Goal: Task Accomplishment & Management: Complete application form

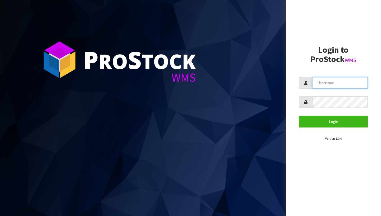
type input "daniel@gpsretail.com.au"
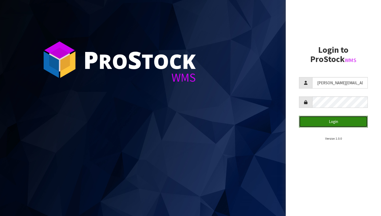
click at [327, 121] on button "Login" at bounding box center [333, 121] width 69 height 11
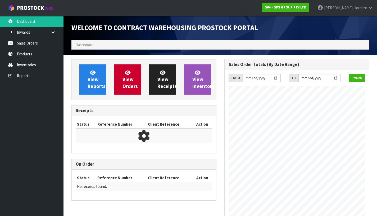
scroll to position [236, 153]
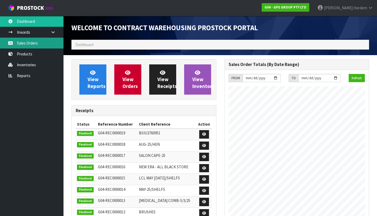
click at [47, 42] on link "Sales Orders" at bounding box center [31, 43] width 63 height 11
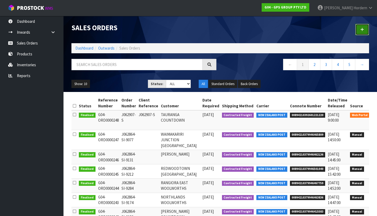
click at [359, 29] on link at bounding box center [362, 29] width 14 height 11
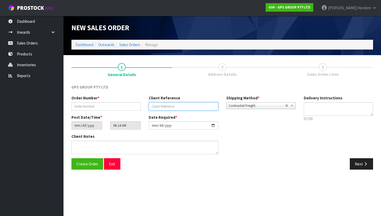
click at [158, 106] on input "text" at bounding box center [183, 106] width 69 height 8
paste input "J062919-SI"
type input "J062919-SI"
click at [109, 113] on div "Order Number * Client Reference J062919-SI Shipping Method * Pickup Contracted …" at bounding box center [183, 104] width 232 height 19
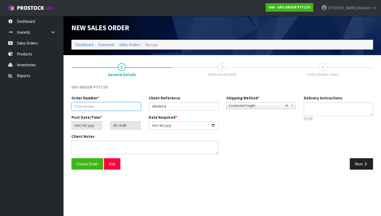
click at [108, 104] on input "text" at bounding box center [105, 106] width 69 height 8
click at [257, 106] on span "Contracted Freight" at bounding box center [257, 105] width 57 height 6
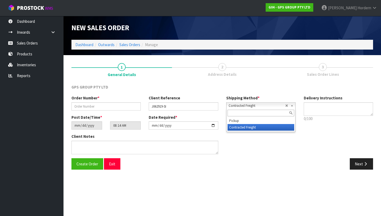
click at [224, 77] on span "Address Details" at bounding box center [222, 74] width 29 height 6
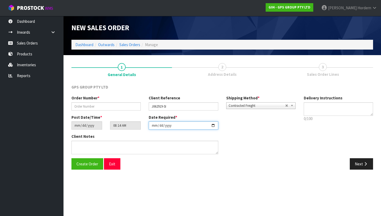
click at [174, 125] on input "[DATE]" at bounding box center [183, 125] width 69 height 8
click at [213, 126] on input "[DATE]" at bounding box center [183, 125] width 69 height 8
click at [274, 153] on div "Client Notes" at bounding box center [183, 145] width 232 height 24
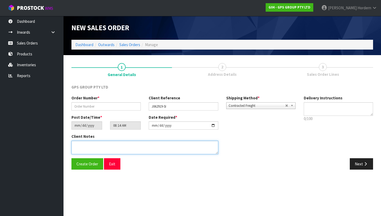
click at [109, 143] on textarea at bounding box center [144, 146] width 147 height 13
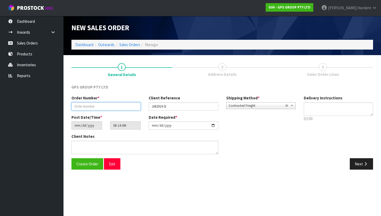
click at [90, 104] on input "text" at bounding box center [105, 106] width 69 height 8
paste input "J062919-SI"
type input "J062919-SI"
click at [220, 170] on div "Create Order Exit Next" at bounding box center [221, 165] width 309 height 15
click at [358, 165] on button "Next" at bounding box center [361, 163] width 23 height 11
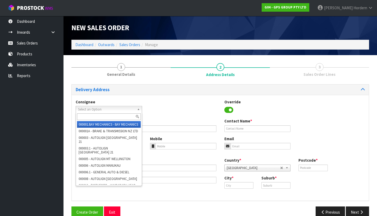
click at [121, 112] on span "Select an Option" at bounding box center [106, 109] width 57 height 6
click at [169, 104] on div "Consignee 000001.BAY MECHANICS - BAY MECHANICS 000001A - BRAKE & TRANSMISSION N…" at bounding box center [220, 108] width 297 height 19
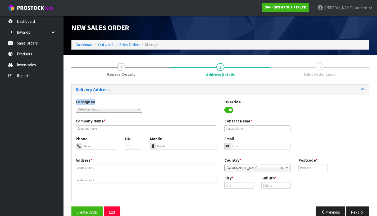
drag, startPoint x: 94, startPoint y: 102, endPoint x: 70, endPoint y: 101, distance: 23.8
click at [70, 101] on div "1 General Details 2 Address Details 3 Sales Order Lines Delivery Address Consig…" at bounding box center [219, 140] width 305 height 162
copy label "Consignee"
click at [92, 108] on span "Select an Option" at bounding box center [106, 109] width 57 height 6
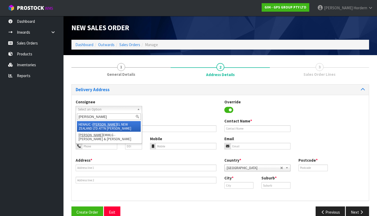
type input "henk"
click at [98, 124] on em "HENK" at bounding box center [105, 124] width 24 height 4
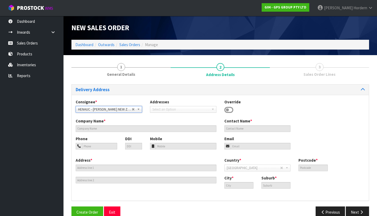
type input "HENKEL NEW ZEALAND LTD ATTN TRACEY FOLKES"
type input "ATTENTION: RETAIL MANAGER?"
type input "38C HIGHBROOK DRIVE,"
type input "2013"
type input "AUCKLAND"
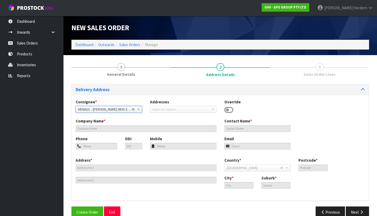
type input "EAST TAMAKI,"
click at [128, 109] on span "Select an Option" at bounding box center [105, 109] width 54 height 6
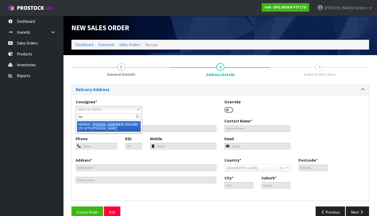
type input "h"
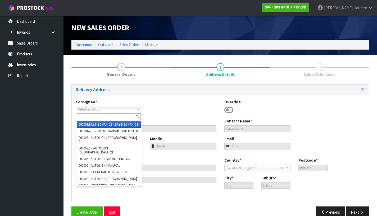
click at [159, 101] on div "Consignee * 000001.BAY MECHANICS - BAY MECHANICS 000001A - BRAKE & TRANSMISSION…" at bounding box center [220, 108] width 297 height 19
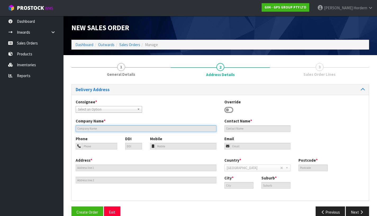
click at [115, 128] on input "text" at bounding box center [146, 128] width 141 height 7
click at [157, 111] on div "Consignee * 000001.BAY MECHANICS - BAY MECHANICS 000001A - BRAKE & TRANSMISSION…" at bounding box center [220, 108] width 297 height 19
click at [112, 111] on span "Select an Option" at bounding box center [105, 109] width 54 height 6
click at [178, 102] on div "Consignee * 000001.BAY MECHANICS - BAY MECHANICS 000001A - BRAKE & TRANSMISSION…" at bounding box center [220, 108] width 297 height 19
click at [231, 109] on icon at bounding box center [228, 110] width 9 height 8
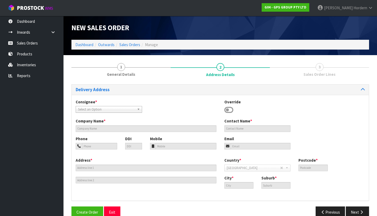
click at [231, 110] on icon at bounding box center [228, 110] width 9 height 8
click at [230, 110] on icon at bounding box center [228, 110] width 9 height 8
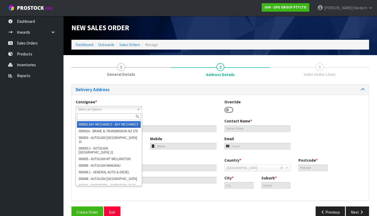
click at [128, 108] on span "Select an Option" at bounding box center [105, 109] width 54 height 6
click at [187, 108] on div "Consignee * 000001.BAY MECHANICS - BAY MECHANICS 000001A - BRAKE & TRANSMISSION…" at bounding box center [220, 108] width 297 height 19
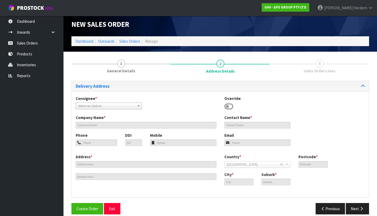
scroll to position [10, 0]
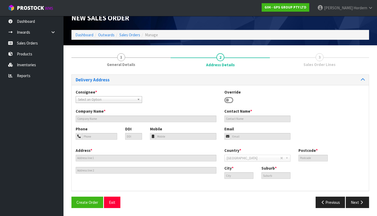
click at [230, 99] on icon at bounding box center [228, 100] width 9 height 8
click at [123, 98] on span "Select an Option" at bounding box center [105, 99] width 54 height 6
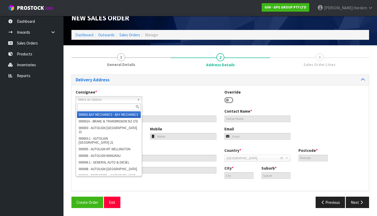
type input "h"
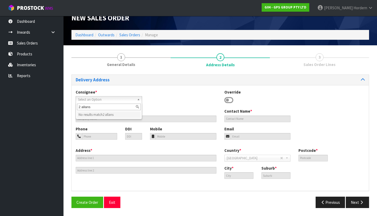
type input "2 allans"
click at [163, 97] on div "Consignee * 000001.BAY MECHANICS - BAY MECHANICS 000001A - BRAKE & TRANSMISSION…" at bounding box center [220, 98] width 297 height 19
click at [229, 99] on icon at bounding box center [228, 100] width 9 height 8
click at [230, 99] on icon at bounding box center [228, 100] width 9 height 8
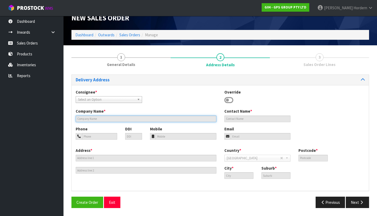
click at [123, 120] on input "text" at bounding box center [146, 118] width 141 height 7
click at [175, 97] on div "Consignee * 000001.BAY MECHANICS - BAY MECHANICS 000001A - BRAKE & TRANSMISSION…" at bounding box center [220, 98] width 297 height 19
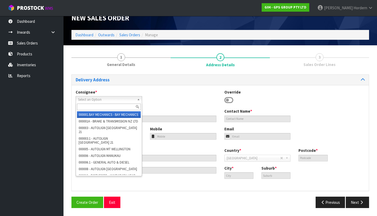
click at [121, 99] on span "Select an Option" at bounding box center [105, 99] width 54 height 6
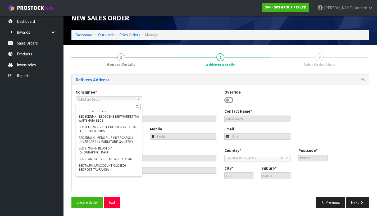
scroll to position [0, 0]
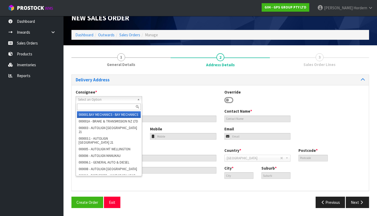
click at [114, 115] on li "000001.BAY MECHANICS - BAY MECHANICS" at bounding box center [109, 114] width 64 height 7
type input "BAY MECHANICS"
type input "20 PALM GROVE"
type input "3110"
type input "TAURANGA"
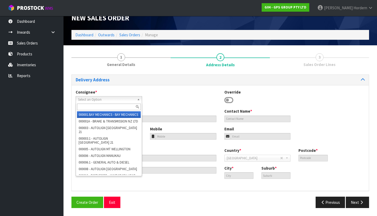
type input "JUDEA"
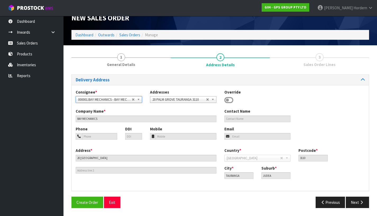
click at [229, 99] on icon at bounding box center [228, 100] width 9 height 8
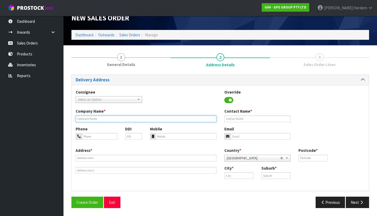
click at [122, 118] on input "text" at bounding box center [146, 118] width 141 height 7
type input "[PERSON_NAME] HEAD OFFICE NZ"
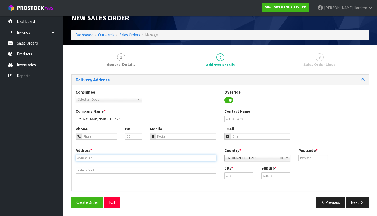
click at [103, 158] on input "text" at bounding box center [146, 157] width 141 height 7
paste input "2 ALLENS ROAD"
type input "2 ALLENS ROAD"
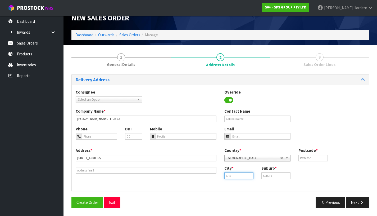
click at [230, 176] on input "text" at bounding box center [238, 175] width 29 height 7
paste input "East Tamaki"
click at [279, 174] on input "text" at bounding box center [275, 175] width 29 height 7
click at [229, 176] on input "East Tamaki" at bounding box center [238, 175] width 29 height 7
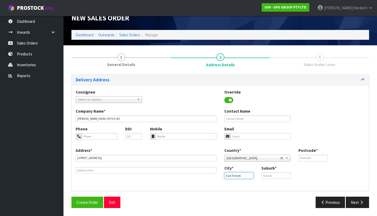
scroll to position [20, 0]
drag, startPoint x: 243, startPoint y: 165, endPoint x: 218, endPoint y: 165, distance: 24.6
click at [218, 165] on div "Address * 2 ALLENS ROAD Country * Afghanistan Aland Islands Albania Algeria Ame…" at bounding box center [220, 166] width 297 height 39
paste input "text"
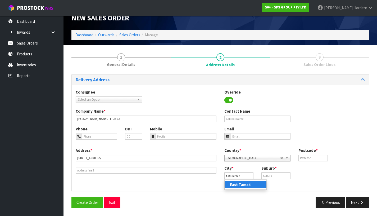
click at [233, 183] on strong "East Tamak" at bounding box center [240, 184] width 21 height 5
type input "East Tamaki"
click at [274, 175] on input "text" at bounding box center [275, 175] width 29 height 7
click at [234, 189] on div "Consignee 000001.BAY MECHANICS - BAY MECHANICS 000001A - BRAKE & TRANSMISSION N…" at bounding box center [220, 138] width 297 height 106
click at [305, 158] on input "text" at bounding box center [312, 157] width 29 height 7
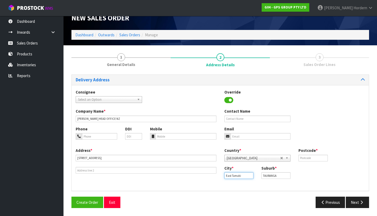
click at [247, 174] on div "City * East Tamaki" at bounding box center [238, 171] width 37 height 13
click at [273, 173] on input "TAURANGA" at bounding box center [275, 175] width 29 height 7
drag, startPoint x: 281, startPoint y: 175, endPoint x: 252, endPoint y: 174, distance: 29.6
click at [252, 174] on div "City * East Tamaki Suburb * TAURANGA" at bounding box center [294, 173] width 149 height 17
type input "W"
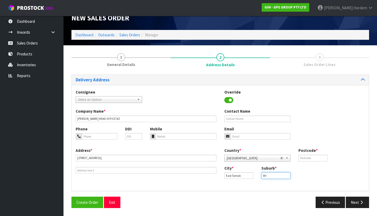
type input "W"
paste input "EAST TAMAKI"
type input "EAST TAM"
click at [238, 175] on input "East Tamaki" at bounding box center [238, 175] width 29 height 7
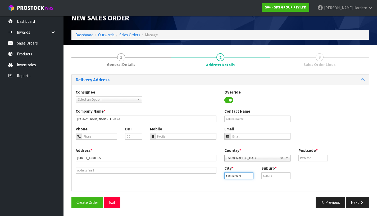
drag, startPoint x: 241, startPoint y: 165, endPoint x: 221, endPoint y: 162, distance: 20.6
click at [221, 165] on div "City * East Tamaki" at bounding box center [238, 171] width 37 height 13
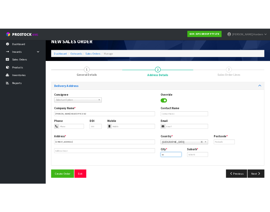
scroll to position [10, 0]
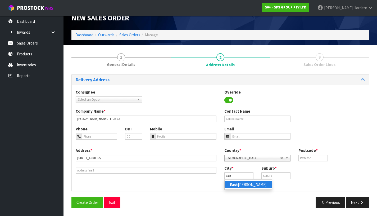
click at [253, 185] on link "East Tamaki" at bounding box center [248, 184] width 47 height 7
type input "East Tamaki"
click at [273, 174] on input "text" at bounding box center [275, 175] width 29 height 7
type input "TAURANGA"
click at [307, 159] on input "text" at bounding box center [312, 157] width 29 height 7
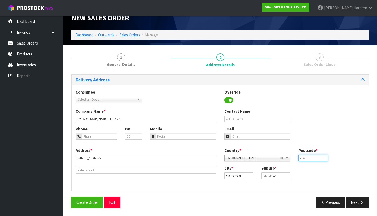
drag, startPoint x: 307, startPoint y: 158, endPoint x: 298, endPoint y: 157, distance: 9.5
click at [298, 157] on div "Postcode * 2103" at bounding box center [312, 153] width 37 height 13
type input "2013"
click at [331, 129] on div "Phone DDI Mobile Email" at bounding box center [220, 136] width 297 height 21
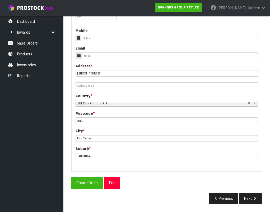
scroll to position [183, 0]
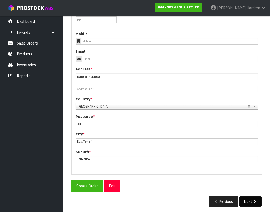
click at [250, 202] on button "Next" at bounding box center [250, 200] width 23 height 11
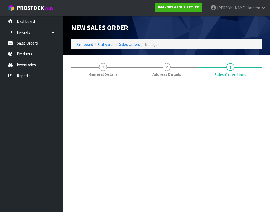
scroll to position [0, 0]
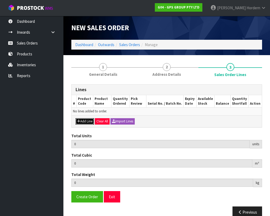
click at [86, 120] on button "Add Line" at bounding box center [85, 121] width 19 height 6
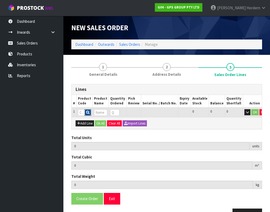
click at [85, 112] on button "button" at bounding box center [88, 112] width 7 height 7
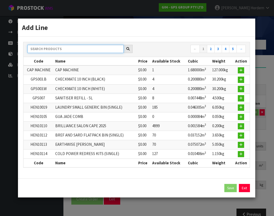
click at [50, 50] on input "text" at bounding box center [76, 49] width 96 height 8
paste input "HEN10019"
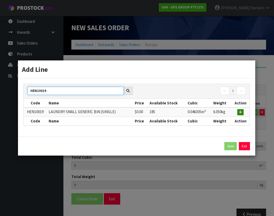
type input "HEN10019"
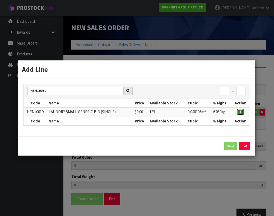
click at [241, 113] on icon "button" at bounding box center [240, 111] width 3 height 3
type input "0.000000"
type input "0.000"
type input "HEN10019"
type input "LAUNDRY SMALL GENERIC BIN (SINGLE)"
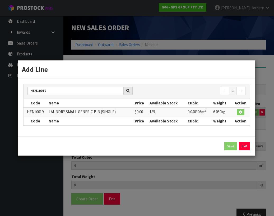
type input "0"
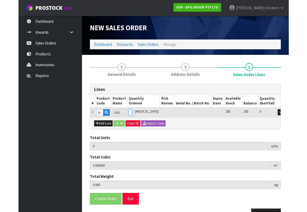
scroll to position [0, 1]
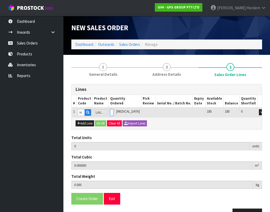
click at [113, 113] on input "0" at bounding box center [111, 112] width 3 height 7
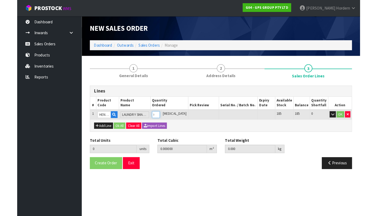
scroll to position [0, 0]
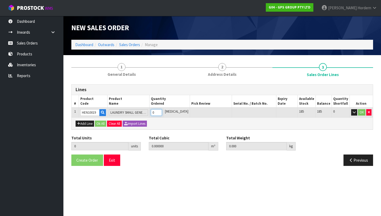
type input "7"
type input "0.324135"
type input "42.35"
type input "7"
click at [213, 179] on section "New Sales Order Dashboard Outwards Sales Orders Manage New Sales Order Dashboar…" at bounding box center [190, 108] width 381 height 216
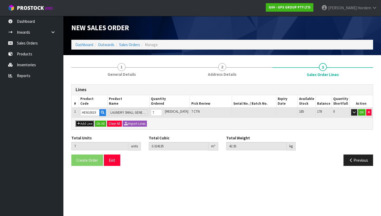
click at [89, 124] on button "Add Line" at bounding box center [85, 123] width 19 height 6
type input "0"
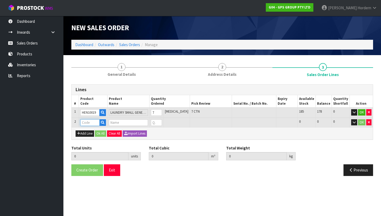
click at [94, 122] on input "text" at bounding box center [89, 122] width 19 height 7
paste input "HEN10115"
type input "HEN10115"
type input "7"
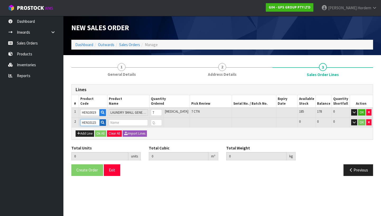
type input "0.324135"
type input "42.35"
type input "EARTHWISE REDRESS KIT NZ (SINGLE)"
type input "0"
type input "HEN10115"
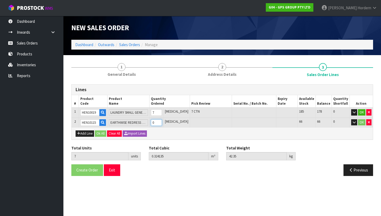
drag, startPoint x: 164, startPoint y: 124, endPoint x: 159, endPoint y: 123, distance: 5.0
click at [159, 123] on input "0" at bounding box center [156, 122] width 11 height 7
type input "14"
type input "0.395283"
type input "50.75"
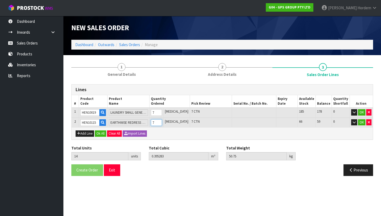
type input "7"
click at [220, 131] on div "Add Line Ok All Clear All Import Lines" at bounding box center [223, 133] width 302 height 12
click at [101, 131] on button "Ok All" at bounding box center [100, 133] width 11 height 6
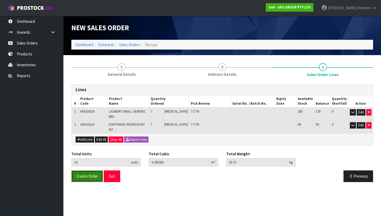
click at [82, 175] on span "Create Order" at bounding box center [87, 175] width 22 height 5
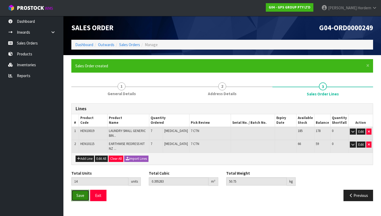
click at [80, 195] on span "Save" at bounding box center [80, 195] width 8 height 5
click at [102, 197] on button "Exit" at bounding box center [98, 194] width 16 height 11
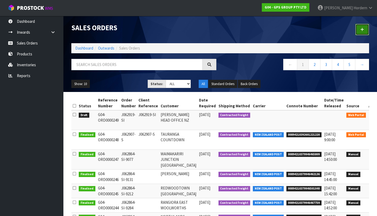
click at [364, 30] on icon at bounding box center [363, 30] width 4 height 4
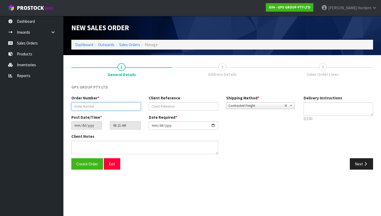
click at [113, 104] on input "text" at bounding box center [106, 106] width 70 height 8
paste input "J062864-SI"
type input "J062864-SI"
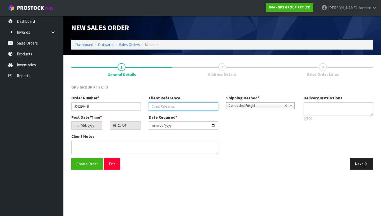
click at [167, 107] on input "text" at bounding box center [184, 106] width 70 height 8
paste input "J062864-SI"
type input "J062864-SI"
click at [202, 81] on div "GPS GROUP PTY LTD Order Number * J062864-SI Client Reference J062864-SI Shippin…" at bounding box center [222, 126] width 302 height 93
click at [358, 164] on button "Next" at bounding box center [361, 163] width 23 height 11
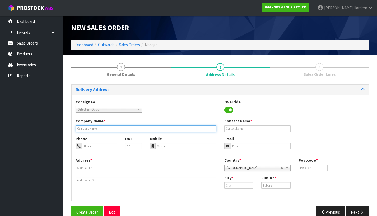
click at [104, 126] on input "text" at bounding box center [146, 128] width 141 height 7
type input "RACHEL"
click at [92, 109] on span "Select an Option" at bounding box center [106, 109] width 57 height 6
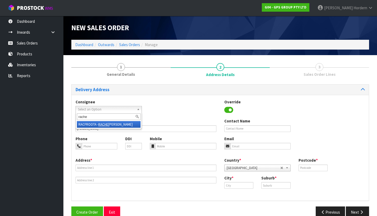
type input "rache"
drag, startPoint x: 192, startPoint y: 108, endPoint x: 189, endPoint y: 107, distance: 2.7
click at [192, 108] on div "Consignee 000001.BAY MECHANICS - BAY MECHANICS 000001A - BRAKE & TRANSMISSION N…" at bounding box center [221, 108] width 298 height 19
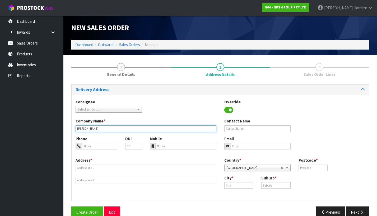
drag, startPoint x: 96, startPoint y: 127, endPoint x: 64, endPoint y: 128, distance: 31.8
click at [64, 128] on section "1 General Details 2 Address Details 3 Sales Order Lines Delivery Address Consig…" at bounding box center [220, 140] width 314 height 170
paste input "CURTIS"
type input "[PERSON_NAME]"
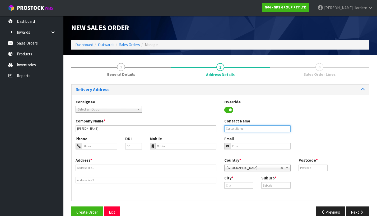
click at [235, 129] on input "text" at bounding box center [258, 128] width 66 height 7
paste input "[PERSON_NAME]"
type input "[PERSON_NAME]"
click at [282, 108] on div "Override" at bounding box center [258, 106] width 74 height 15
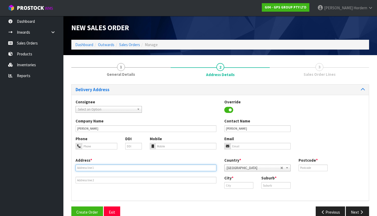
click at [104, 166] on input "text" at bounding box center [146, 167] width 141 height 7
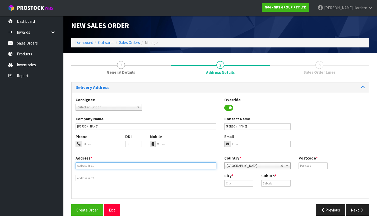
paste input "16 NAPIER STREET,"
type input "[STREET_ADDRESS][PERSON_NAME]"
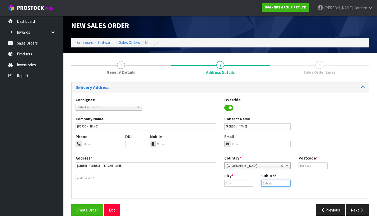
click at [272, 182] on input "text" at bounding box center [276, 183] width 29 height 7
paste input "[GEOGRAPHIC_DATA]"
type input "[GEOGRAPHIC_DATA]"
click at [233, 181] on input "text" at bounding box center [239, 183] width 29 height 7
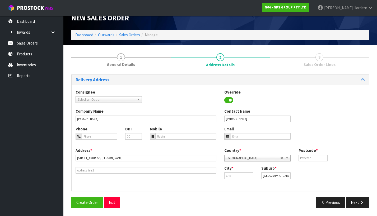
scroll to position [10, 0]
paste input "[PERSON_NAME]"
click at [244, 185] on link "[PERSON_NAME]" at bounding box center [246, 184] width 42 height 7
click at [226, 188] on div "Consignee 000001.BAY MECHANICS - BAY MECHANICS 000001A - BRAKE & TRANSMISSION N…" at bounding box center [221, 138] width 298 height 106
click at [229, 176] on input "[PERSON_NAME]" at bounding box center [239, 175] width 29 height 7
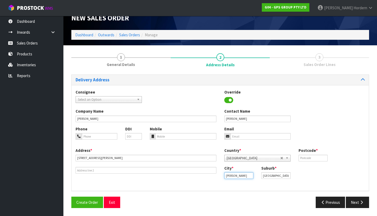
scroll to position [20, 0]
drag, startPoint x: 237, startPoint y: 175, endPoint x: 206, endPoint y: 173, distance: 30.7
click at [214, 175] on div "Address * 16 NAPIER STREET Country * Afghanistan Aland Islands Albania Algeria …" at bounding box center [221, 166] width 298 height 39
click at [229, 172] on input "[PERSON_NAME]" at bounding box center [239, 175] width 29 height 7
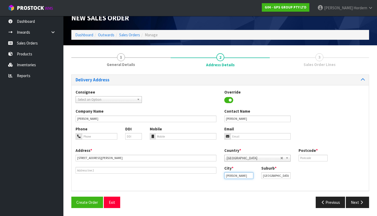
paste input "Jervoistown"
click at [232, 176] on input "Jervoistown" at bounding box center [239, 175] width 29 height 7
paste input "[PERSON_NAME]"
type input "[PERSON_NAME]"
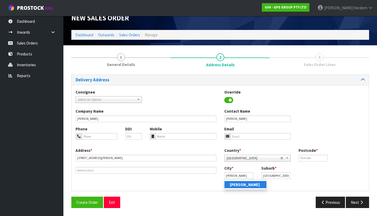
click at [234, 185] on strong "[PERSON_NAME]" at bounding box center [245, 184] width 30 height 5
click at [264, 186] on div "Address * 16 NAPIER STREET Country * Afghanistan Aland Islands Albania Algeria …" at bounding box center [221, 166] width 298 height 39
drag, startPoint x: 282, startPoint y: 176, endPoint x: 261, endPoint y: 176, distance: 21.4
click at [261, 176] on div "Suburb * JERVOISTOWN" at bounding box center [276, 171] width 37 height 13
click at [268, 174] on input "text" at bounding box center [276, 175] width 29 height 7
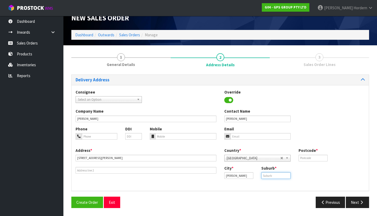
paste input "[GEOGRAPHIC_DATA]"
type input "[GEOGRAPHIC_DATA]"
click at [323, 177] on div "City * Napier Suburb * JERVOISTOWN" at bounding box center [295, 173] width 149 height 17
click at [317, 157] on input "text" at bounding box center [313, 157] width 29 height 7
type input "4112"
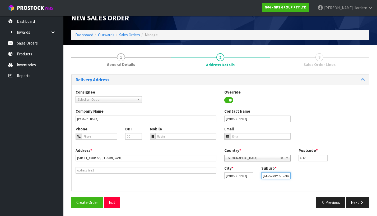
click at [218, 188] on div "Consignee 000001.BAY MECHANICS - BAY MECHANICS 000001A - BRAKE & TRANSMISSION N…" at bounding box center [221, 138] width 298 height 106
click at [249, 181] on div "City * Napier Suburb * JERVOISTOWN" at bounding box center [295, 173] width 149 height 17
click at [360, 200] on icon "button" at bounding box center [361, 202] width 5 height 4
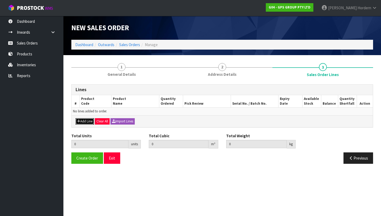
click at [83, 121] on button "Add Line" at bounding box center [85, 121] width 19 height 6
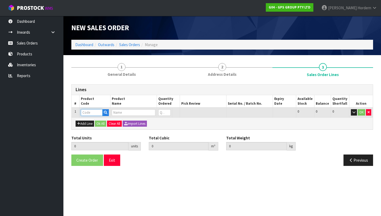
click at [89, 111] on input "text" at bounding box center [92, 112] width 22 height 7
paste input "HEN10019"
type input "HEN10019"
type input "0.000000"
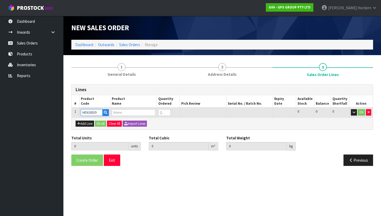
type input "0.000"
type input "LAUNDRY SMALL GENERIC BIN (SINGLE)"
type input "0"
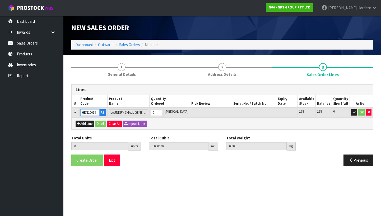
type input "HEN10019"
click at [150, 112] on tr "1 HEN10019 LAUNDRY SMALL GENERIC BIN (SINGLE) 0 [MEDICAL_DATA] 178 178 0 OK" at bounding box center [223, 112] width 302 height 10
type input "2"
type input "0.09261"
type input "12.1"
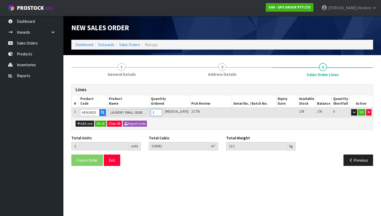
type input "2"
click at [166, 133] on div "Lines # Product Code Product Name Quantity Ordered Pick Review Serial No. / Bat…" at bounding box center [222, 127] width 302 height 86
click at [85, 123] on button "Add Line" at bounding box center [85, 123] width 19 height 6
type input "0"
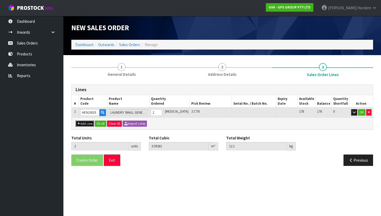
type input "0"
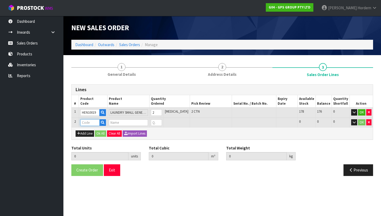
click at [87, 122] on input "text" at bounding box center [89, 122] width 19 height 7
paste input "HEN10115"
type input "HEN10115"
type input "2"
type input "0.09261"
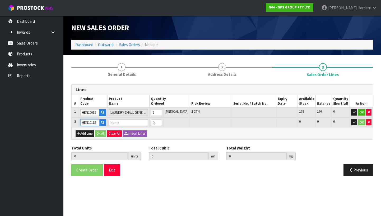
type input "12.1"
type input "EARTHWISE REDRESS KIT NZ (SINGLE)"
type input "0"
type input "HEN10115"
click at [152, 122] on tr "2 HEN10115 EARTHWISE REDRESS KIT NZ (SINGLE) 0 [MEDICAL_DATA] 59 59 0 OK" at bounding box center [223, 122] width 302 height 10
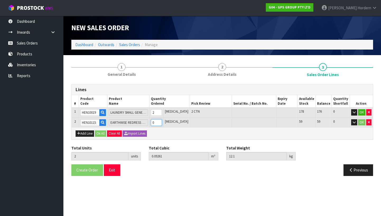
type input "4"
type input "0.112938"
type input "14.5"
type input "2"
click at [210, 139] on div "Lines # Product Code Product Name Quantity Ordered Pick Review Serial No. / Bat…" at bounding box center [222, 131] width 302 height 95
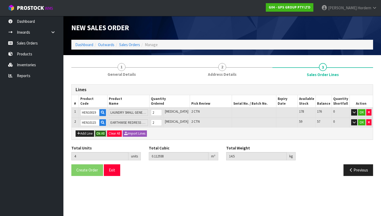
click at [103, 134] on button "Ok All" at bounding box center [100, 133] width 11 height 6
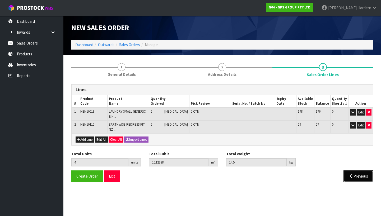
click at [352, 176] on icon "button" at bounding box center [351, 176] width 5 height 4
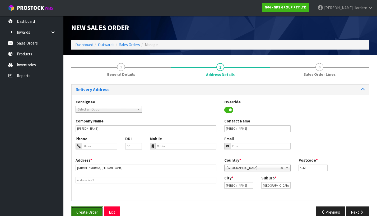
click at [91, 212] on span "Create Order" at bounding box center [87, 211] width 22 height 5
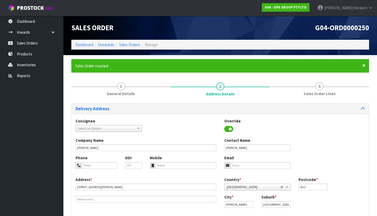
click at [365, 66] on span "×" at bounding box center [364, 65] width 3 height 7
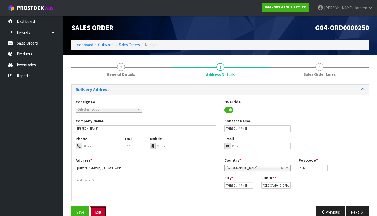
click at [99, 212] on button "Exit" at bounding box center [98, 211] width 16 height 11
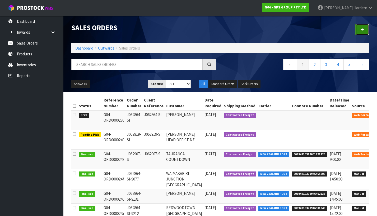
click at [361, 29] on link at bounding box center [363, 29] width 14 height 11
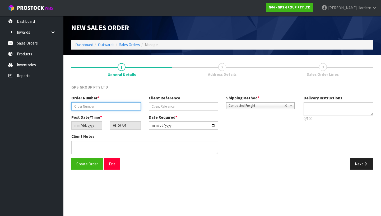
click at [101, 107] on input "text" at bounding box center [106, 106] width 70 height 8
paste input "J062864-SI"
type input "J062864-SI"
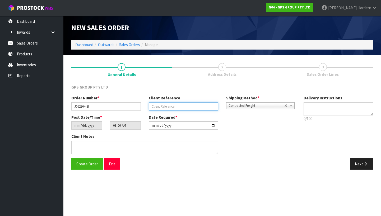
click at [162, 107] on input "text" at bounding box center [184, 106] width 70 height 8
paste input "J062864-SI"
type input "J062864-SI"
click at [291, 124] on div "Post Date/Time * [DATE] 08:26:00.000 Date Required * [DATE]" at bounding box center [183, 123] width 232 height 19
click at [357, 164] on button "Next" at bounding box center [361, 163] width 23 height 11
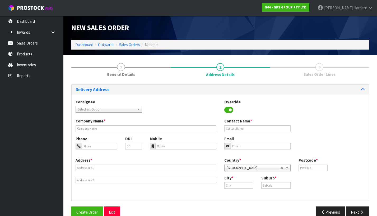
click at [103, 108] on span "Select an Option" at bounding box center [106, 109] width 57 height 6
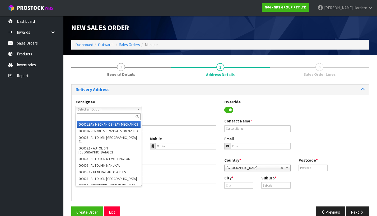
paste input "18 Pompano Key"
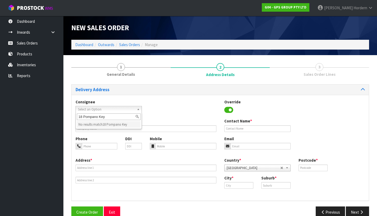
drag, startPoint x: 111, startPoint y: 118, endPoint x: 80, endPoint y: 115, distance: 31.1
click at [80, 115] on input "18 Pompano Key" at bounding box center [109, 116] width 64 height 7
type input "1"
type input "[PERSON_NAME]"
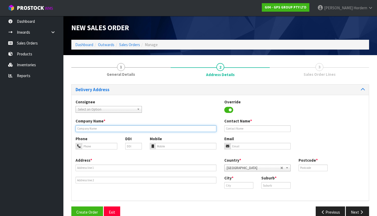
click at [93, 127] on input "text" at bounding box center [146, 128] width 141 height 7
paste input "[PERSON_NAME]"
type input "[PERSON_NAME]"
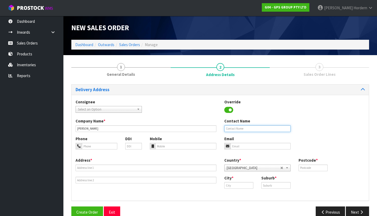
click at [273, 128] on input "text" at bounding box center [258, 128] width 66 height 7
paste input "[PERSON_NAME]"
type input "[PERSON_NAME]"
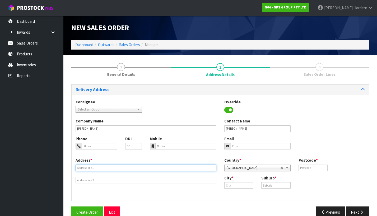
click at [97, 168] on input "text" at bounding box center [146, 167] width 141 height 7
paste input "18 POMPANO KEY"
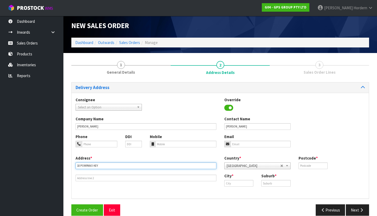
type input "18 POMPANO KEY"
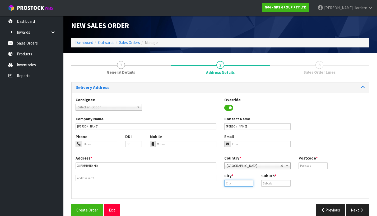
click at [236, 181] on input "text" at bounding box center [239, 183] width 29 height 7
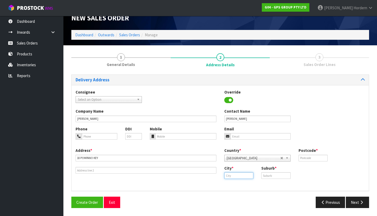
paste input "PAPAMOA"
type input "P"
click at [274, 163] on div "Country * [GEOGRAPHIC_DATA] [GEOGRAPHIC_DATA] [GEOGRAPHIC_DATA] [GEOGRAPHIC_DAT…" at bounding box center [295, 164] width 149 height 35
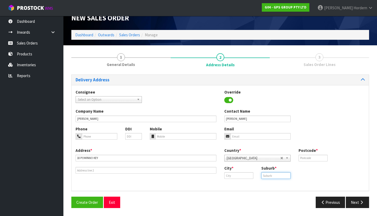
paste input "PAPAMOA"
type input "PAPAMOA"
click at [230, 176] on input "text" at bounding box center [239, 175] width 29 height 7
paste input "PAPAMOA"
type input "PAPAMOA"
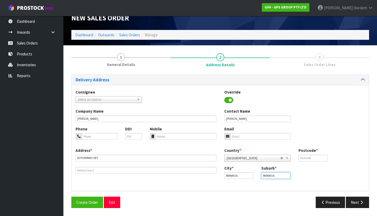
drag, startPoint x: 277, startPoint y: 174, endPoint x: 258, endPoint y: 174, distance: 19.8
click at [258, 174] on div "Suburb * PAPAMOA" at bounding box center [276, 171] width 37 height 13
paste input "BEACH"
type input "[GEOGRAPHIC_DATA]"
click at [304, 156] on input "text" at bounding box center [313, 157] width 29 height 7
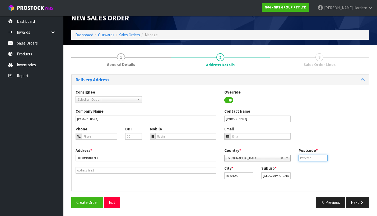
click at [305, 156] on input "text" at bounding box center [313, 157] width 29 height 7
paste input "3118"
type input "3118"
click at [339, 137] on div "Phone DDI Mobile Email" at bounding box center [221, 136] width 298 height 21
click at [352, 201] on button "Next" at bounding box center [357, 201] width 23 height 11
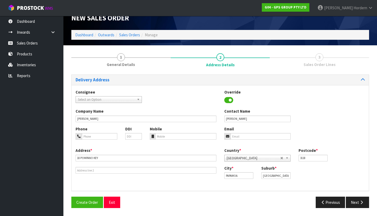
scroll to position [0, 0]
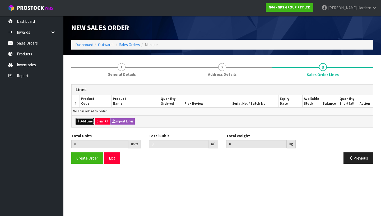
click at [87, 120] on button "Add Line" at bounding box center [85, 121] width 19 height 6
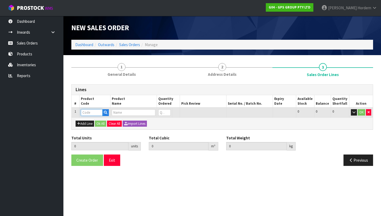
click at [89, 113] on input "text" at bounding box center [92, 112] width 22 height 7
paste input "HEN10019"
type input "HEN10019"
type input "0.000000"
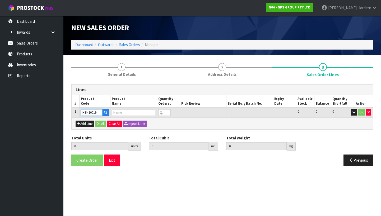
type input "0.000"
type input "LAUNDRY SMALL GENERIC BIN (SINGLE)"
type input "0"
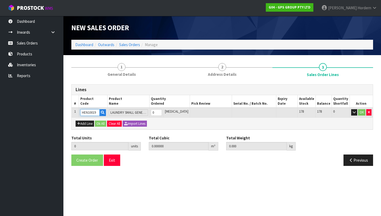
type input "HEN10019"
drag, startPoint x: 163, startPoint y: 112, endPoint x: 157, endPoint y: 113, distance: 6.4
click at [157, 113] on tr "1 HEN10019 LAUNDRY SMALL GENERIC BIN (SINGLE) 0 [MEDICAL_DATA] 178 178 0 OK" at bounding box center [223, 112] width 302 height 10
type input "6"
type input "0.27783"
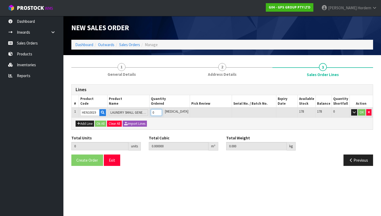
type input "36.3"
type input "6"
click at [84, 125] on button "Add Line" at bounding box center [85, 123] width 19 height 6
type input "0"
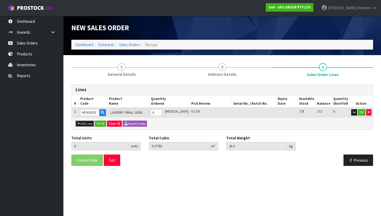
type input "0"
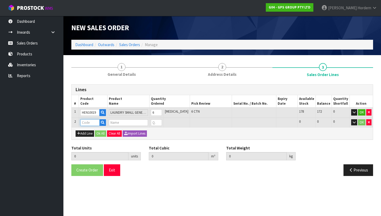
click at [84, 124] on input "text" at bounding box center [89, 122] width 19 height 7
paste input "HEN10115"
type input "HEN10115"
type input "6"
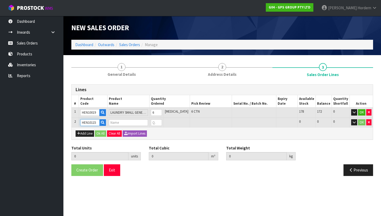
type input "0.27783"
type input "36.3"
type input "EARTHWISE REDRESS KIT NZ (SINGLE)"
type input "0"
type input "HEN10115"
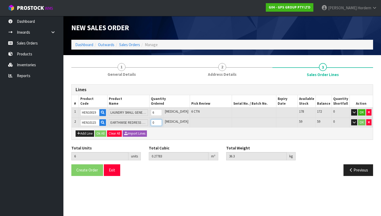
click at [153, 122] on tr "2 HEN10115 EARTHWISE REDRESS KIT NZ (SINGLE) 0 [MEDICAL_DATA] 59 59 0 OK" at bounding box center [223, 122] width 302 height 10
type input "12"
type input "0.338814"
type input "43.5"
type input "6"
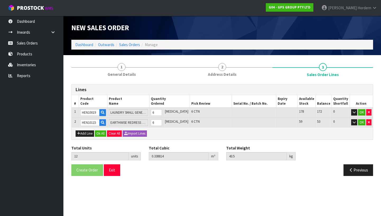
click at [194, 129] on div "Add Line Ok All Clear All Import Lines" at bounding box center [223, 133] width 302 height 12
click at [101, 134] on button "Ok All" at bounding box center [100, 133] width 11 height 6
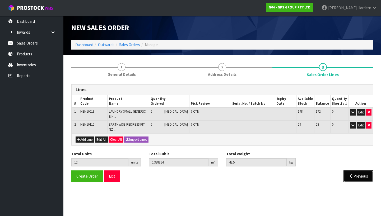
click at [359, 178] on button "Previous" at bounding box center [359, 175] width 30 height 11
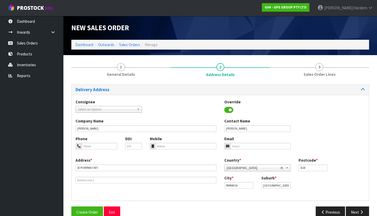
scroll to position [3, 0]
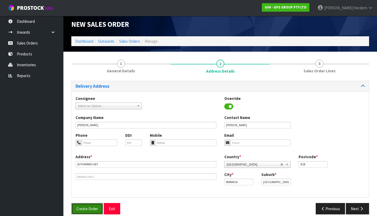
click at [83, 208] on span "Create Order" at bounding box center [87, 208] width 22 height 5
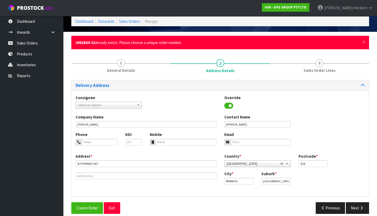
scroll to position [29, 0]
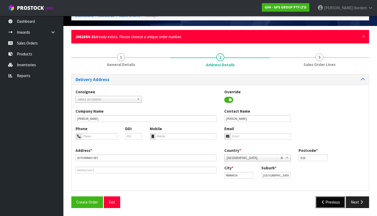
click at [324, 201] on icon "button" at bounding box center [323, 202] width 5 height 4
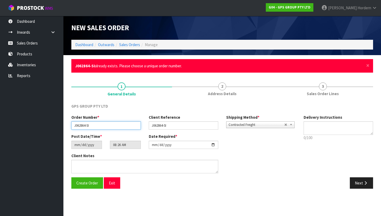
click at [104, 124] on input "J062864-SI" at bounding box center [106, 125] width 70 height 8
type input "J062864-SI-3"
click at [364, 182] on icon "button" at bounding box center [365, 183] width 5 height 4
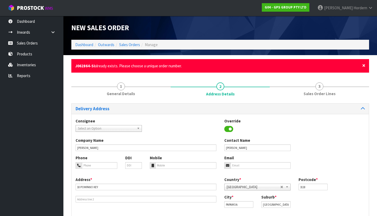
click at [364, 65] on span "×" at bounding box center [364, 65] width 3 height 7
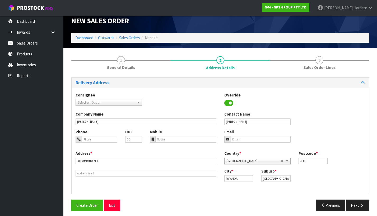
scroll to position [10, 0]
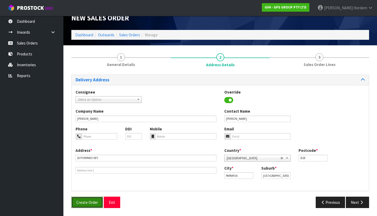
click at [87, 201] on span "Create Order" at bounding box center [87, 201] width 22 height 5
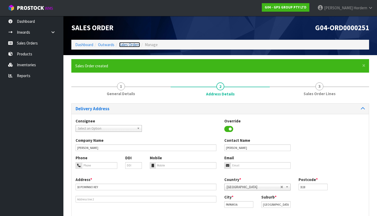
click at [132, 44] on link "Sales Orders" at bounding box center [129, 44] width 21 height 5
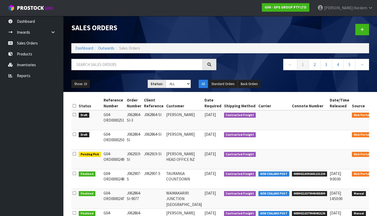
click at [74, 134] on icon at bounding box center [74, 134] width 3 height 4
click at [0, 0] on input "checkbox" at bounding box center [0, 0] width 0 height 0
click at [377, 136] on icon at bounding box center [381, 135] width 4 height 3
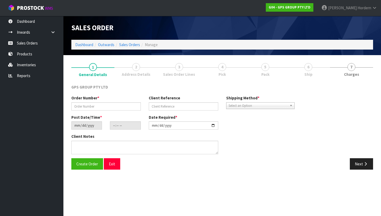
type input "J062864-SI"
type input "[DATE]"
type input "10:21:00.000"
type input "[DATE]"
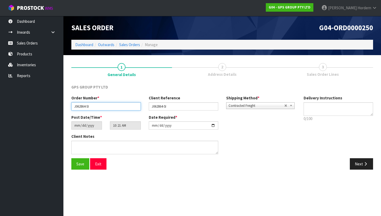
click at [111, 106] on input "J062864-SI" at bounding box center [106, 106] width 70 height 8
type input "J062864-SI-2"
click at [355, 163] on button "Next" at bounding box center [361, 163] width 23 height 11
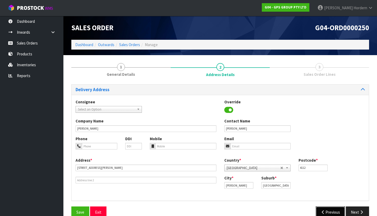
click at [337, 209] on button "Previous" at bounding box center [331, 211] width 30 height 11
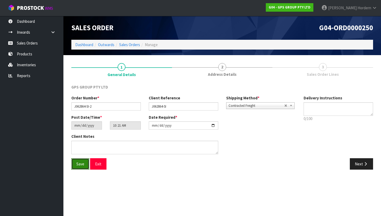
click at [81, 163] on span "Save" at bounding box center [80, 163] width 8 height 5
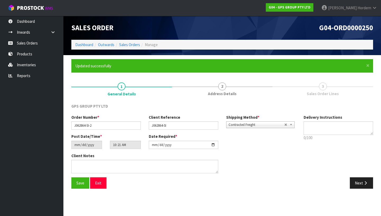
type input "12:21:00.000"
click at [133, 45] on link "Sales Orders" at bounding box center [129, 44] width 21 height 5
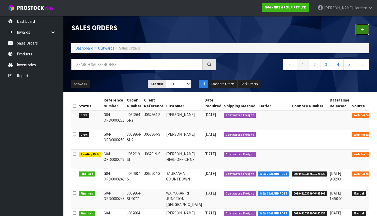
click at [363, 29] on icon at bounding box center [363, 30] width 4 height 4
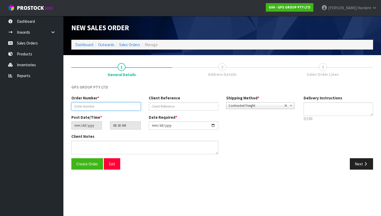
click at [99, 106] on input "text" at bounding box center [106, 106] width 70 height 8
paste input "J062864-SI"
type input "J062864-SI-4"
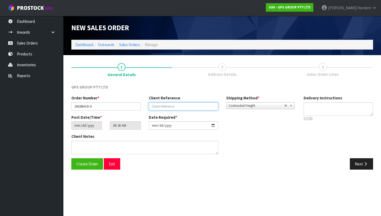
click at [164, 104] on input "text" at bounding box center [184, 106] width 70 height 8
paste input "J062864-SI"
type input "J062864-SI"
click at [195, 77] on link "2 Address Details" at bounding box center [222, 69] width 101 height 21
click at [355, 162] on button "Next" at bounding box center [361, 163] width 23 height 11
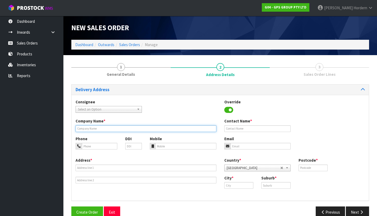
click at [116, 125] on input "text" at bounding box center [146, 128] width 141 height 7
paste input "[PERSON_NAME]"
type input "[PERSON_NAME]"
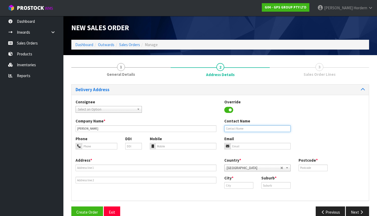
click at [244, 129] on input "text" at bounding box center [258, 128] width 66 height 7
paste input "[PERSON_NAME]"
type input "[PERSON_NAME]"
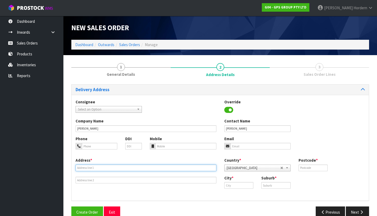
click at [130, 166] on input "text" at bounding box center [146, 167] width 141 height 7
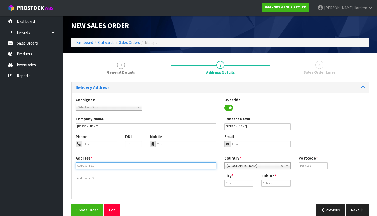
paste input "[STREET_ADDRESS]"
type input "[STREET_ADDRESS]"
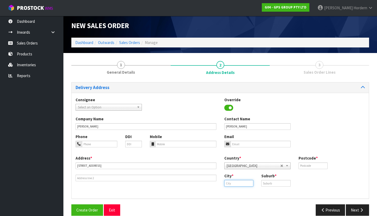
click at [230, 182] on input "text" at bounding box center [239, 183] width 29 height 7
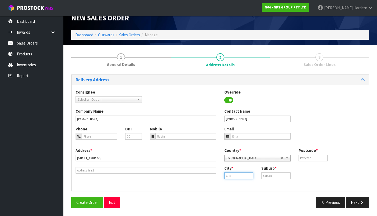
paste input "[GEOGRAPHIC_DATA]"
click at [250, 186] on link "[GEOGRAPHIC_DATA]" at bounding box center [249, 184] width 49 height 7
click at [237, 175] on input "[GEOGRAPHIC_DATA]" at bounding box center [239, 175] width 29 height 7
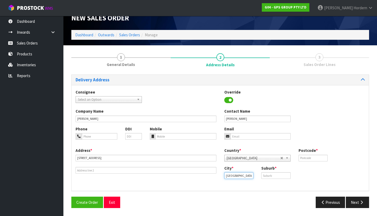
drag, startPoint x: 234, startPoint y: 176, endPoint x: 216, endPoint y: 176, distance: 18.8
click at [216, 176] on div "Address * [STREET_ADDRESS] Country * [GEOGRAPHIC_DATA] [GEOGRAPHIC_DATA] [GEOGR…" at bounding box center [221, 166] width 298 height 39
drag, startPoint x: 240, startPoint y: 165, endPoint x: 222, endPoint y: 163, distance: 18.3
click at [222, 165] on div "City * [GEOGRAPHIC_DATA]" at bounding box center [239, 171] width 37 height 13
paste input "text"
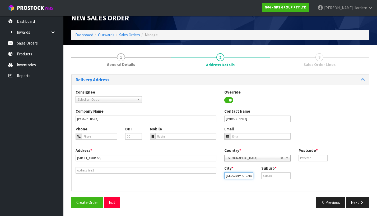
scroll to position [10, 0]
click at [238, 185] on strong "Wellingto" at bounding box center [239, 184] width 18 height 5
type input "[GEOGRAPHIC_DATA]"
click at [278, 175] on input "text" at bounding box center [276, 175] width 29 height 7
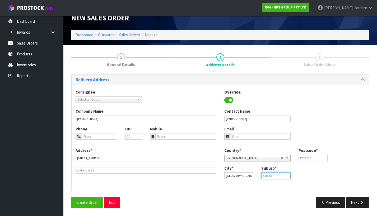
paste input "TITAHI BAY"
type input "TITAHI BAY"
click at [318, 173] on div "City * [GEOGRAPHIC_DATA] Suburb * [GEOGRAPHIC_DATA]" at bounding box center [295, 173] width 149 height 17
click at [308, 155] on input "text" at bounding box center [313, 157] width 29 height 7
paste input "5022"
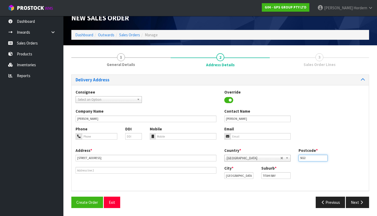
type input "5022"
click at [338, 133] on div "Phone DDI Mobile Email" at bounding box center [221, 136] width 298 height 21
click at [358, 201] on button "Next" at bounding box center [357, 201] width 23 height 11
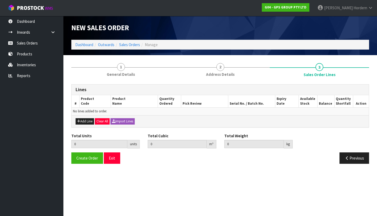
scroll to position [0, 0]
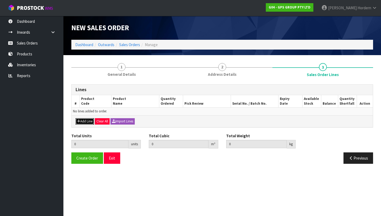
click at [88, 120] on button "Add Line" at bounding box center [85, 121] width 19 height 6
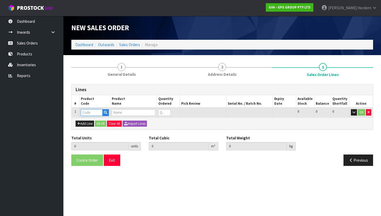
click at [88, 112] on input "text" at bounding box center [92, 112] width 22 height 7
paste input "HEN10019"
type input "HEN10019"
type input "0.000000"
type input "0.000"
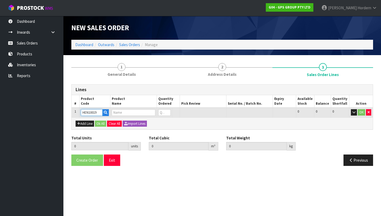
type input "LAUNDRY SMALL GENERIC BIN (SINGLE)"
type input "0"
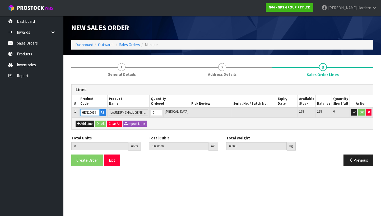
type input "HEN10019"
click at [153, 112] on tr "1 HEN10019 LAUNDRY SMALL GENERIC BIN (SINGLE) 0 [MEDICAL_DATA] 178 178 0 OK" at bounding box center [223, 112] width 302 height 10
type input "5"
type input "0.231525"
type input "30.25"
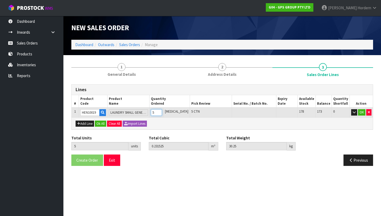
type input "5"
click at [83, 123] on button "Add Line" at bounding box center [85, 123] width 19 height 6
type input "0"
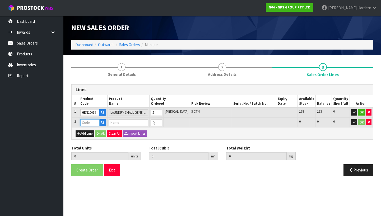
click at [85, 122] on input "text" at bounding box center [89, 122] width 19 height 7
paste input "HEN10115"
type input "HEN10115"
type input "5"
type input "0.231525"
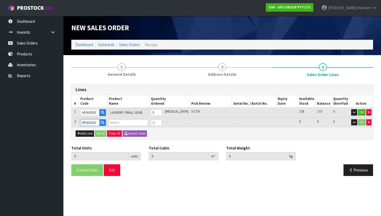
type input "30.25"
type input "EARTHWISE REDRESS KIT NZ (SINGLE)"
type input "0"
type input "HEN10115"
click at [142, 121] on tr "2 HEN10115 EARTHWISE REDRESS KIT NZ (SINGLE) 0 [MEDICAL_DATA] 59 59 0 OK" at bounding box center [223, 122] width 302 height 10
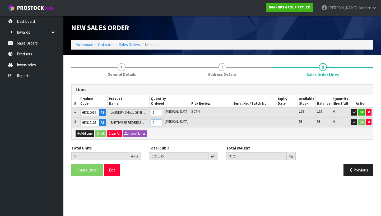
type input "10"
type input "0.282345"
type input "36.25"
type input "5"
click at [219, 140] on div "Lines # Product Code Product Name Quantity Ordered Pick Review Serial No. / Bat…" at bounding box center [222, 131] width 302 height 95
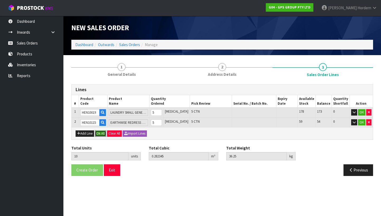
click at [102, 133] on button "Ok All" at bounding box center [100, 133] width 11 height 6
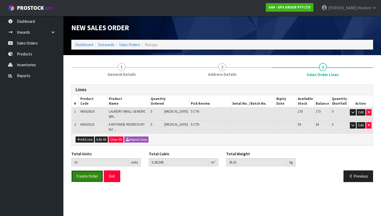
click at [94, 175] on span "Create Order" at bounding box center [87, 175] width 22 height 5
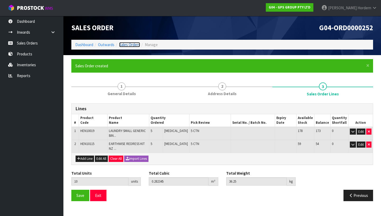
click at [134, 46] on link "Sales Orders" at bounding box center [129, 44] width 21 height 5
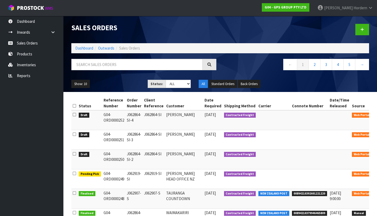
click at [377, 173] on icon at bounding box center [381, 174] width 4 height 3
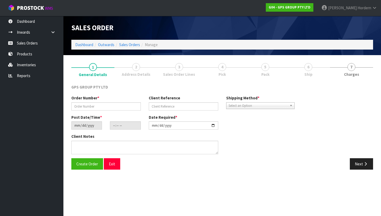
type input "J062919-SI"
type input "[DATE]"
type input "12:14:00.000"
type input "[DATE]"
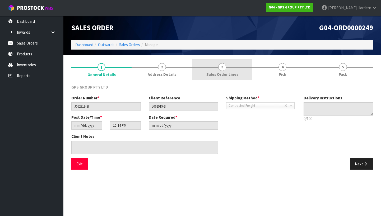
click at [209, 66] on link "3 Sales Order Lines" at bounding box center [222, 69] width 60 height 21
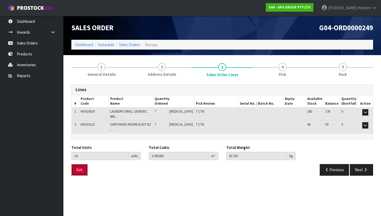
click at [85, 166] on button "Exit" at bounding box center [79, 169] width 16 height 11
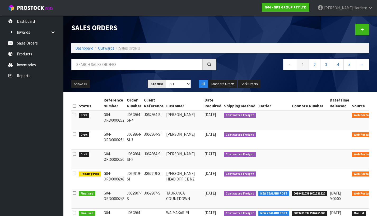
click at [377, 155] on icon at bounding box center [381, 154] width 4 height 3
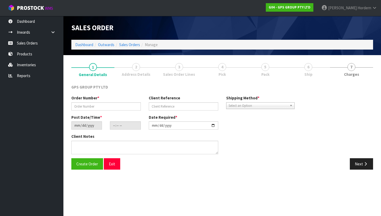
type input "J062864-SI-2"
type input "J062864-SI"
type input "[DATE]"
type input "12:21:00.000"
type input "[DATE]"
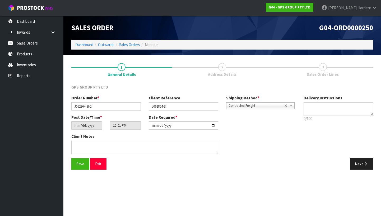
click at [322, 66] on span "3" at bounding box center [323, 67] width 8 height 8
click at [325, 66] on span "3" at bounding box center [323, 67] width 8 height 8
click at [324, 67] on span "3" at bounding box center [323, 67] width 8 height 8
click at [363, 161] on button "Next" at bounding box center [361, 163] width 23 height 11
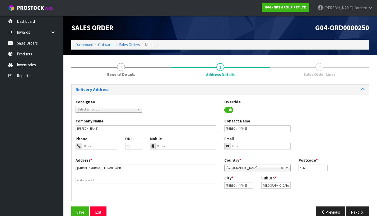
scroll to position [10, 0]
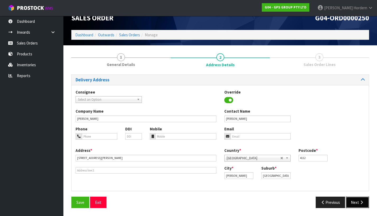
click at [356, 200] on button "Next" at bounding box center [357, 201] width 23 height 11
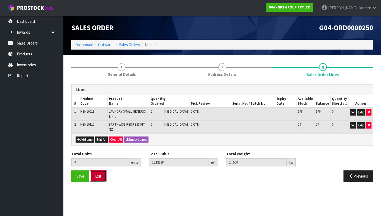
click at [91, 171] on button "Exit" at bounding box center [98, 175] width 16 height 11
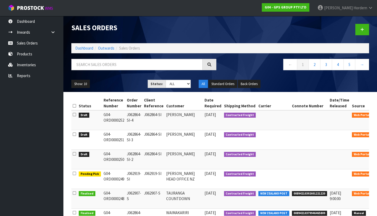
click at [377, 134] on icon at bounding box center [381, 135] width 4 height 3
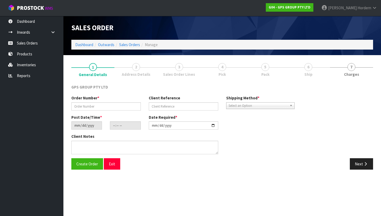
type input "J062864-SI-3"
type input "J062864-SI"
type input "[DATE]"
type input "10:26:00.000"
type input "[DATE]"
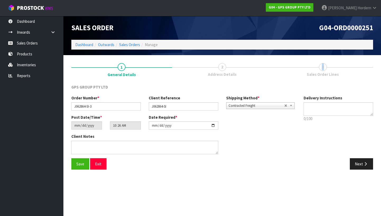
click at [323, 68] on span "3" at bounding box center [323, 67] width 8 height 8
click at [323, 67] on span "3" at bounding box center [323, 67] width 8 height 8
click at [315, 76] on span "Sales Order Lines" at bounding box center [323, 74] width 32 height 6
click at [357, 162] on button "Next" at bounding box center [361, 163] width 23 height 11
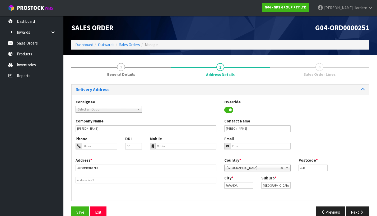
click at [357, 162] on div "Country * [GEOGRAPHIC_DATA] [GEOGRAPHIC_DATA] [GEOGRAPHIC_DATA] [GEOGRAPHIC_DAT…" at bounding box center [295, 165] width 149 height 17
click at [351, 209] on button "Next" at bounding box center [357, 211] width 23 height 11
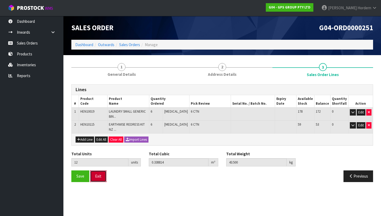
click at [106, 176] on button "Exit" at bounding box center [98, 175] width 16 height 11
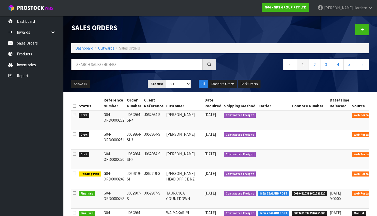
click at [377, 115] on icon at bounding box center [381, 115] width 4 height 3
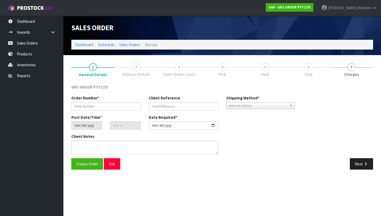
type input "J062864-SI-4"
type input "J062864-SI"
type input "[DATE]"
type input "10:30:00.000"
type input "[DATE]"
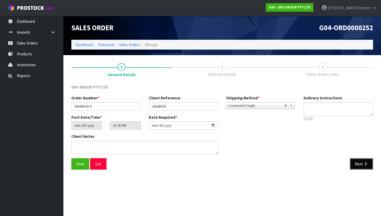
click at [356, 162] on button "Next" at bounding box center [361, 163] width 23 height 11
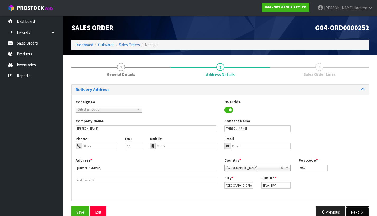
click at [356, 210] on button "Next" at bounding box center [357, 211] width 23 height 11
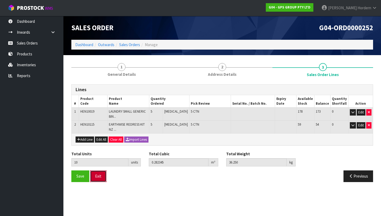
click at [97, 176] on button "Exit" at bounding box center [98, 175] width 16 height 11
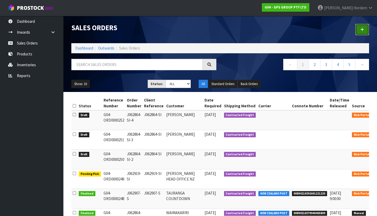
click at [360, 31] on link at bounding box center [363, 29] width 14 height 11
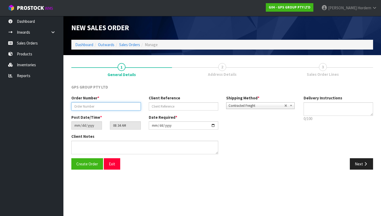
click at [113, 107] on input "text" at bounding box center [106, 106] width 70 height 8
paste input "J062864-SI"
click at [107, 106] on input "J062864-SI" at bounding box center [106, 106] width 70 height 8
type input "J062864-SI-5"
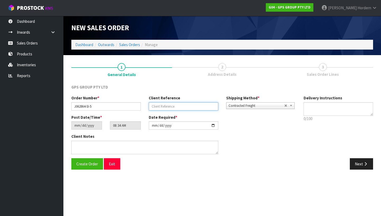
click at [162, 108] on input "text" at bounding box center [184, 106] width 70 height 8
paste input "J062864-SI"
type input "J062864-SI"
click at [357, 164] on button "Next" at bounding box center [361, 163] width 23 height 11
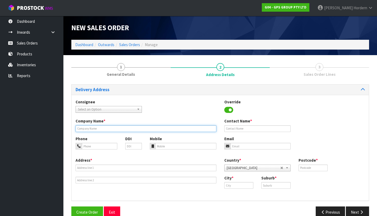
click at [122, 127] on input "text" at bounding box center [146, 128] width 141 height 7
paste input "[PERSON_NAME]"
type input "[PERSON_NAME]"
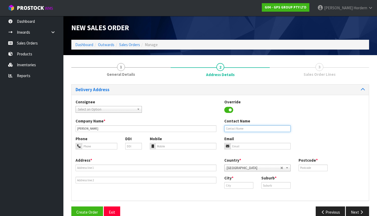
click at [257, 127] on input "text" at bounding box center [258, 128] width 66 height 7
paste input "[PERSON_NAME]"
type input "[PERSON_NAME]"
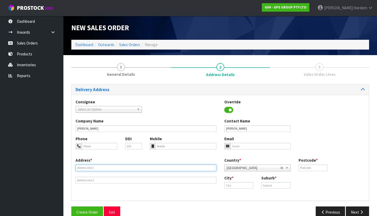
click at [109, 168] on input "text" at bounding box center [146, 167] width 141 height 7
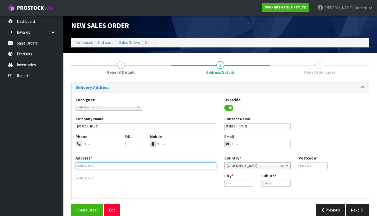
paste input "[STREET_ADDRESS][PERSON_NAME]"
type input "[STREET_ADDRESS][PERSON_NAME]"
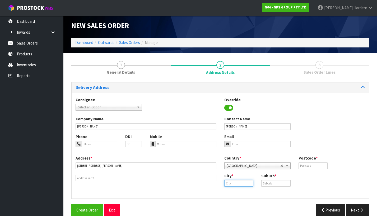
click at [234, 183] on input "text" at bounding box center [239, 183] width 29 height 7
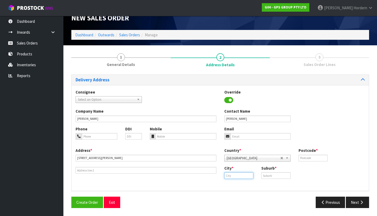
paste input "Morrinsville"
type input "Morrinsville"
click at [238, 184] on strong "Morrinsville" at bounding box center [240, 184] width 21 height 5
click at [268, 175] on input "text" at bounding box center [276, 175] width 29 height 7
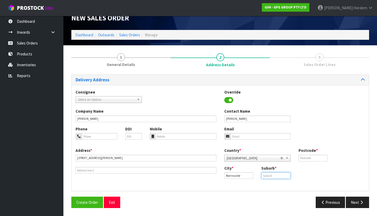
paste input "[GEOGRAPHIC_DATA]"
type input "[GEOGRAPHIC_DATA]"
click at [299, 188] on div "Consignee 000001.BAY MECHANICS - BAY MECHANICS 000001A - BRAKE & TRANSMISSION N…" at bounding box center [221, 138] width 298 height 106
click at [305, 155] on input "text" at bounding box center [313, 157] width 29 height 7
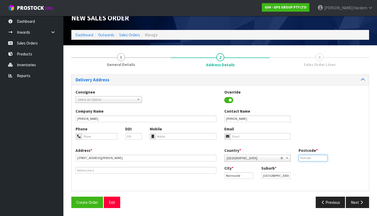
paste input "3300"
type input "3300"
click at [345, 110] on div "Company Name [PERSON_NAME] Contact Name [PERSON_NAME]" at bounding box center [221, 116] width 298 height 17
click at [350, 199] on button "Next" at bounding box center [357, 201] width 23 height 11
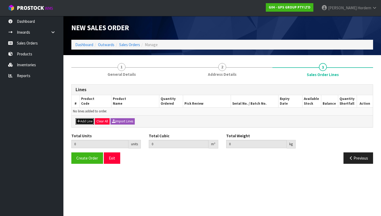
click at [83, 121] on button "Add Line" at bounding box center [85, 121] width 19 height 6
click at [83, 121] on div "Lines # Product Code Product Name Quantity Ordered Pick Review Serial No. / Bat…" at bounding box center [222, 105] width 302 height 43
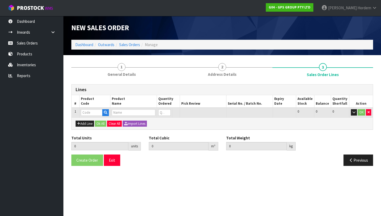
type input "HEN10019"
type input "0.000000"
type input "0.000"
type input "LAUNDRY SMALL GENERIC BIN (SINGLE)"
type input "0"
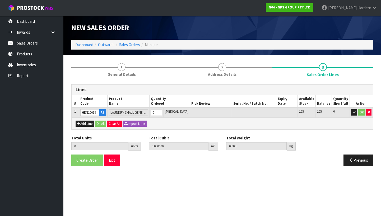
type input "HEN10019"
drag, startPoint x: 165, startPoint y: 114, endPoint x: 155, endPoint y: 113, distance: 10.6
click at [159, 114] on input "0" at bounding box center [156, 112] width 11 height 7
type input "3"
type input "0.138915"
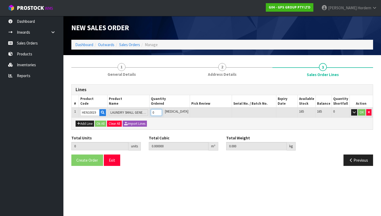
type input "18.15"
type input "3"
click at [92, 124] on button "Add Line" at bounding box center [85, 123] width 19 height 6
type input "0"
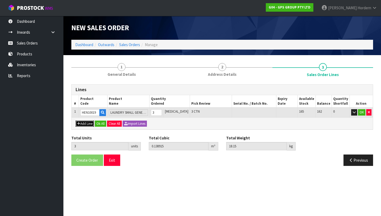
type input "0"
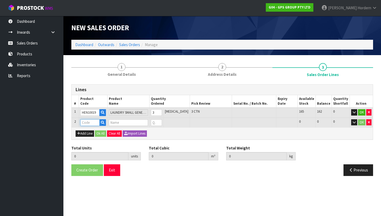
click at [96, 121] on input "text" at bounding box center [89, 122] width 19 height 7
paste input "HEN10115"
type input "HEN10115"
type input "3"
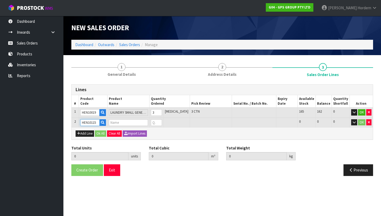
type input "0.138915"
type input "18.15"
type input "EARTHWISE REDRESS KIT NZ (SINGLE)"
type input "0"
type input "HEN10115"
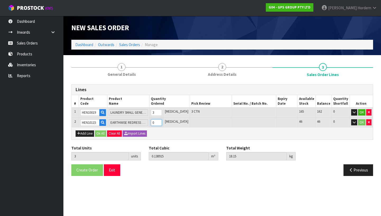
click at [156, 123] on tr "2 HEN10115 EARTHWISE REDRESS KIT NZ (SINGLE) 0 [MEDICAL_DATA] 46 46 0 OK" at bounding box center [223, 122] width 302 height 10
type input "6"
type input "0.169407"
type input "21.75"
type input "3"
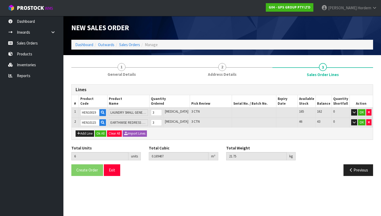
click at [181, 140] on div "Lines # Product Code Product Name Quantity Ordered Pick Review Serial No. / Bat…" at bounding box center [222, 131] width 302 height 95
click at [99, 134] on button "Ok All" at bounding box center [100, 133] width 11 height 6
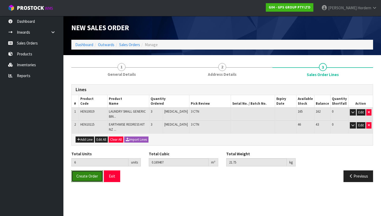
click at [89, 177] on span "Create Order" at bounding box center [87, 175] width 22 height 5
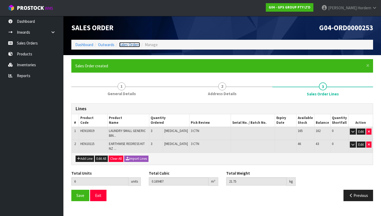
click at [134, 47] on link "Sales Orders" at bounding box center [129, 44] width 21 height 5
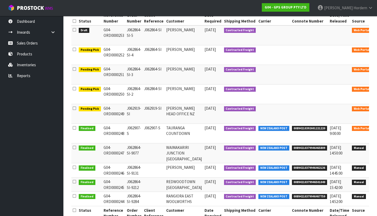
scroll to position [94, 0]
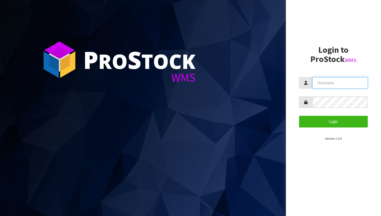
type input "[PERSON_NAME][EMAIL_ADDRESS][DOMAIN_NAME]"
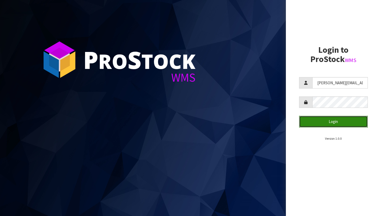
click at [329, 119] on button "Login" at bounding box center [333, 121] width 69 height 11
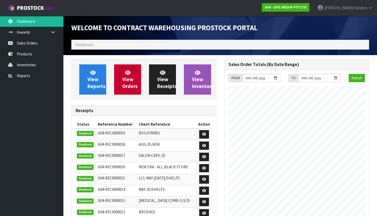
scroll to position [236, 153]
click at [24, 43] on link "Sales Orders" at bounding box center [31, 43] width 63 height 11
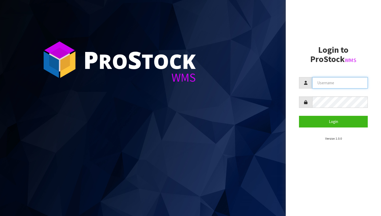
type input "[PERSON_NAME][EMAIL_ADDRESS][DOMAIN_NAME]"
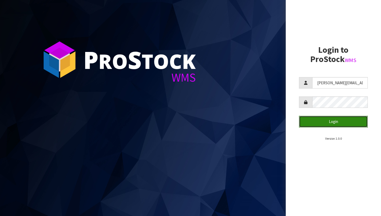
click at [320, 122] on button "Login" at bounding box center [333, 121] width 69 height 11
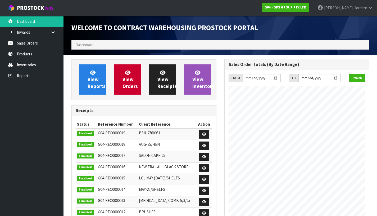
scroll to position [236, 153]
click at [34, 44] on link "Sales Orders" at bounding box center [31, 43] width 63 height 11
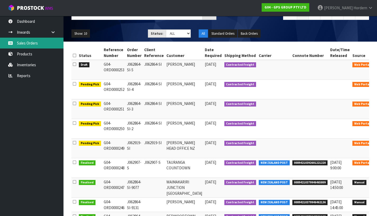
scroll to position [102, 0]
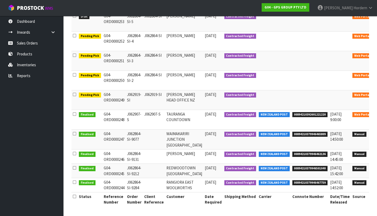
click at [292, 112] on span "00894210392601221220" at bounding box center [309, 114] width 35 height 5
copy span "00894210392601221220"
